Goal: Register for event/course: Register for event/course

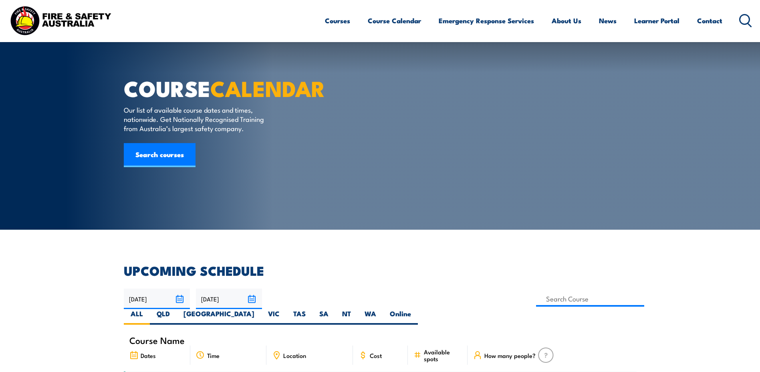
scroll to position [160, 0]
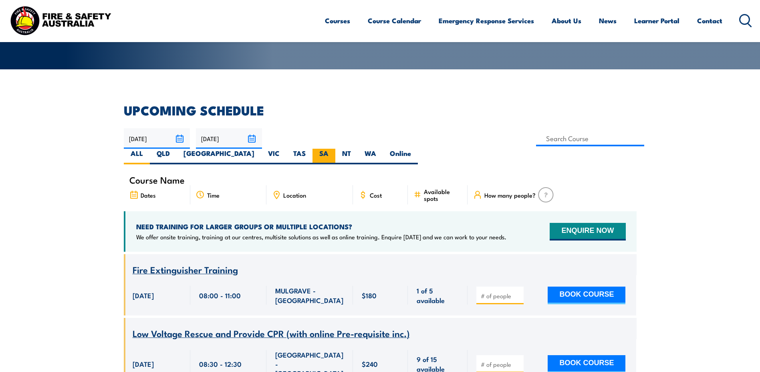
click at [335, 149] on label "SA" at bounding box center [323, 157] width 23 height 16
click at [334, 149] on input "SA" at bounding box center [330, 151] width 5 height 5
radio input "true"
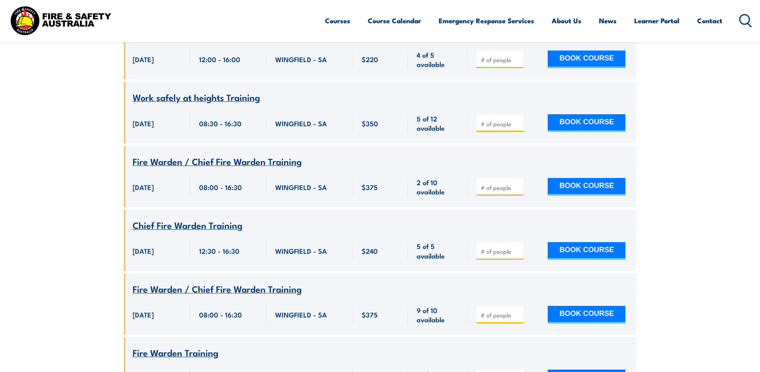
scroll to position [478, 0]
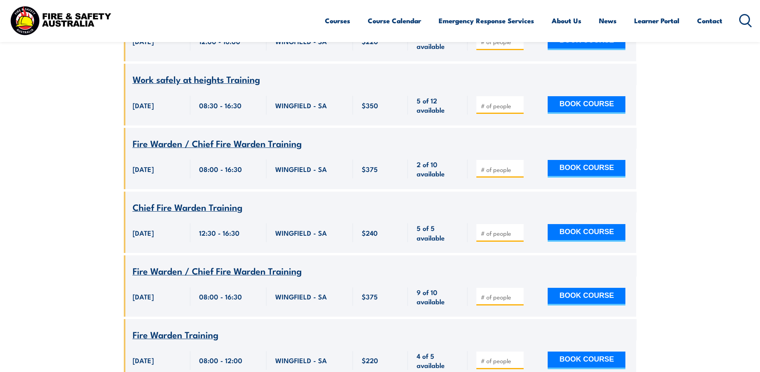
click at [242, 136] on span "Fire Warden / Chief Fire Warden Training" at bounding box center [217, 143] width 169 height 14
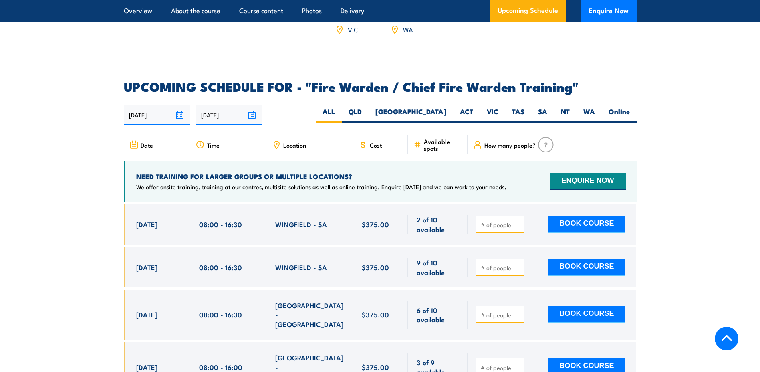
scroll to position [1335, 0]
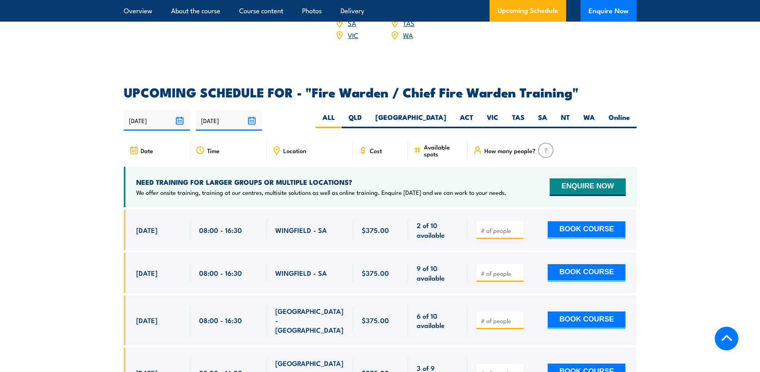
click at [276, 149] on icon at bounding box center [276, 149] width 1 height 1
click at [541, 116] on label "SA" at bounding box center [542, 121] width 23 height 16
click at [547, 116] on input "SA" at bounding box center [549, 115] width 5 height 5
radio input "true"
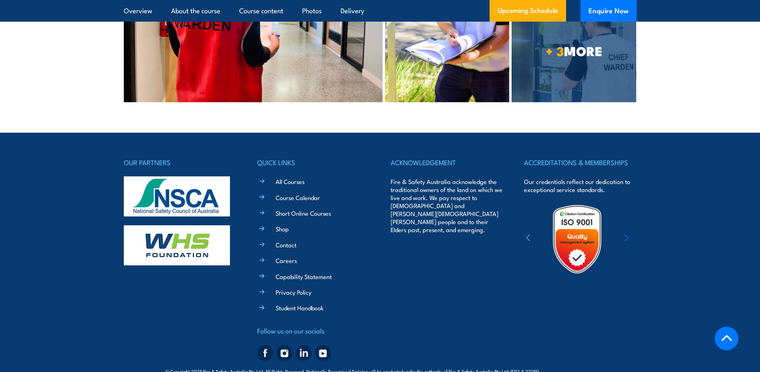
scroll to position [2540, 0]
